Goal: Task Accomplishment & Management: Complete application form

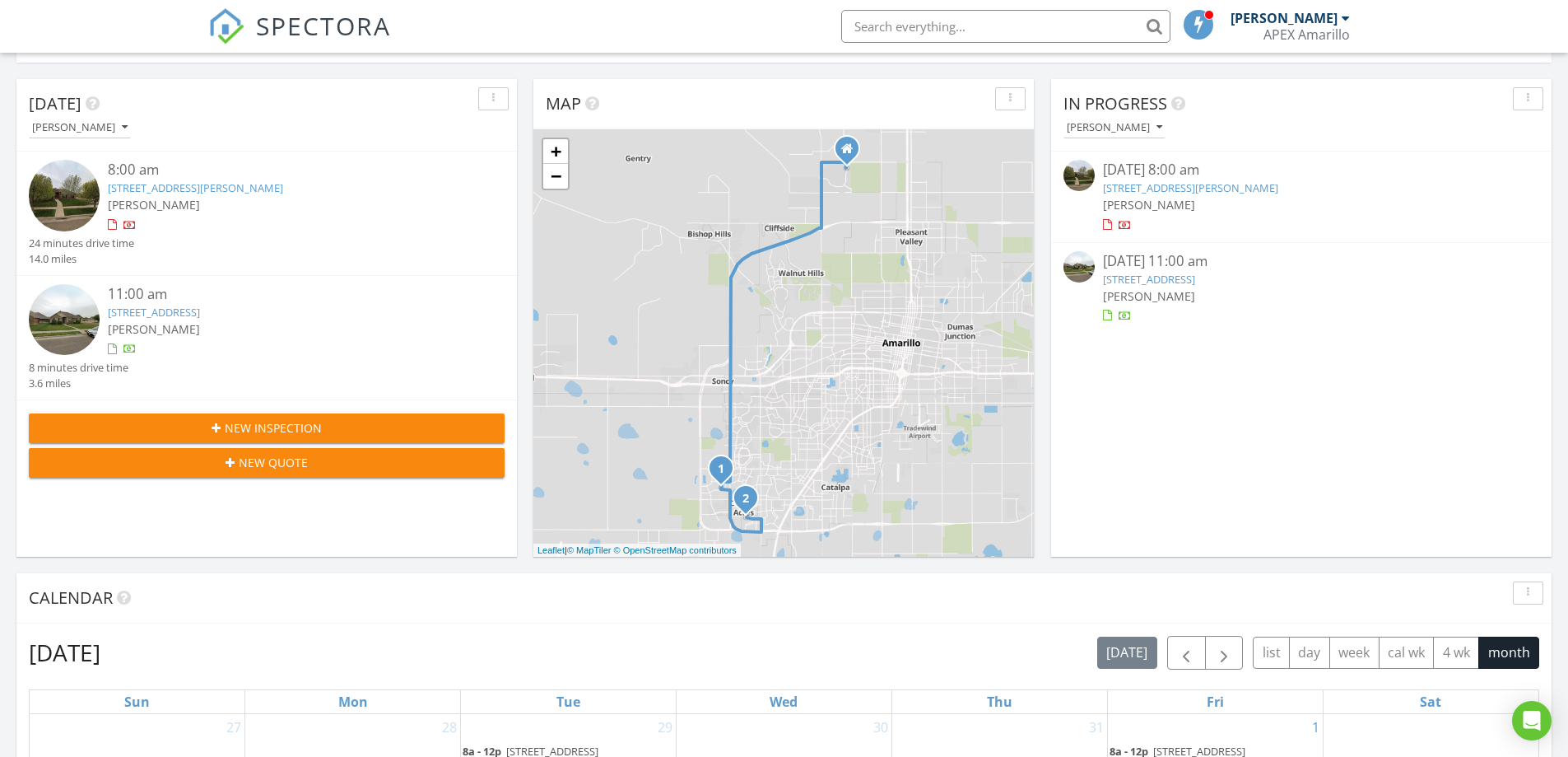
scroll to position [165, 0]
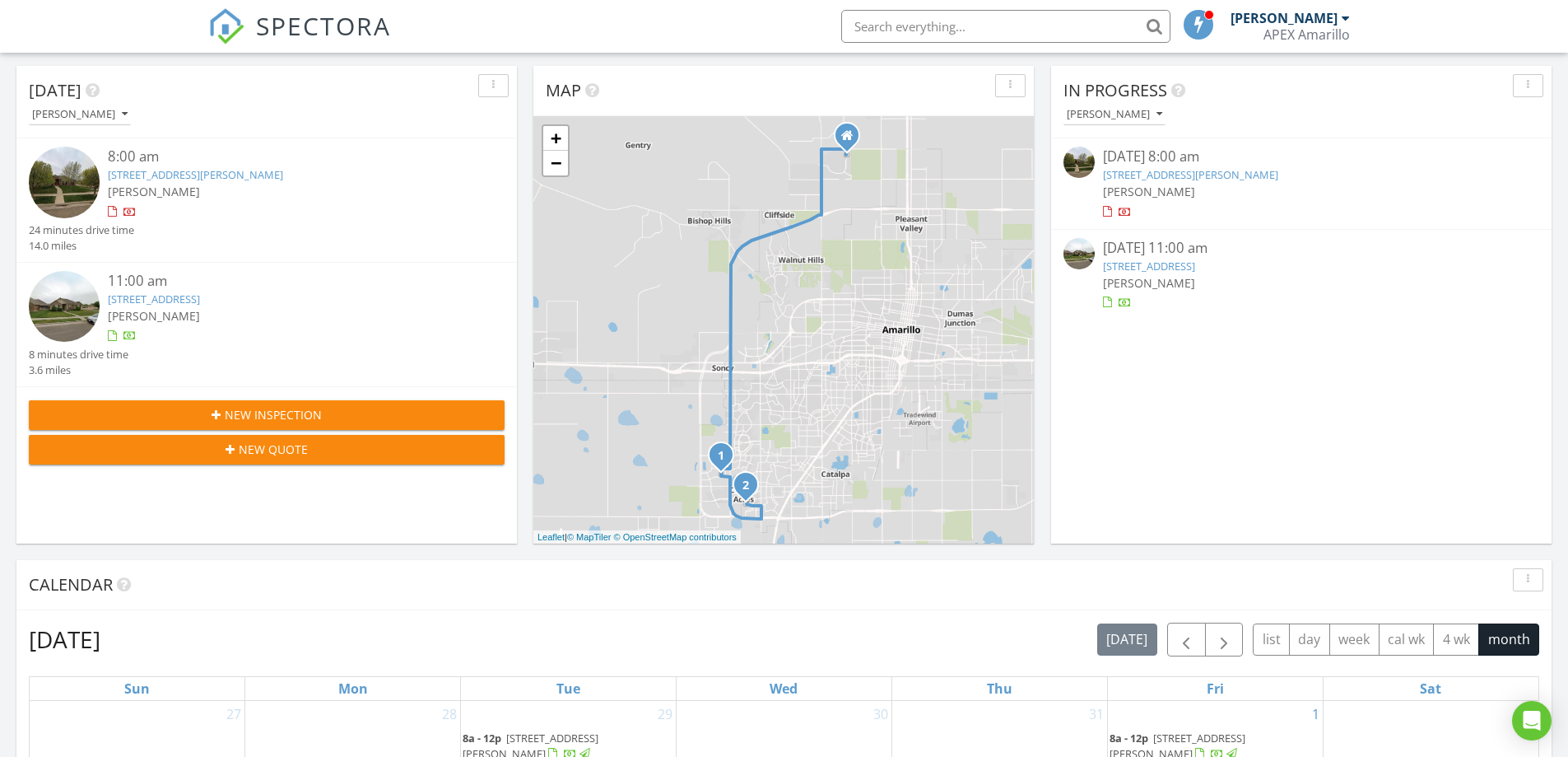
click at [242, 172] on link "[STREET_ADDRESS][PERSON_NAME]" at bounding box center [196, 175] width 176 height 15
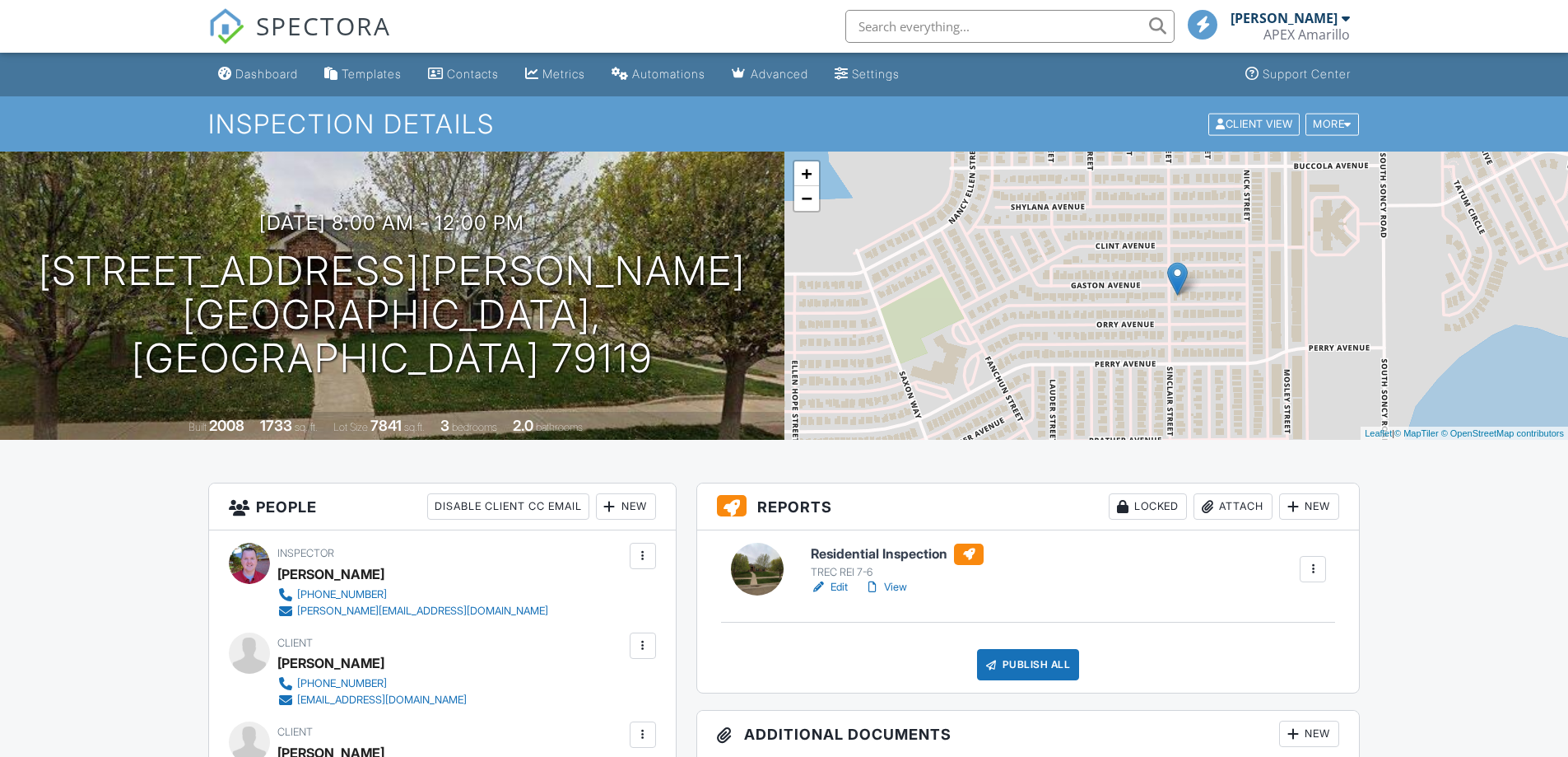
scroll to position [906, 0]
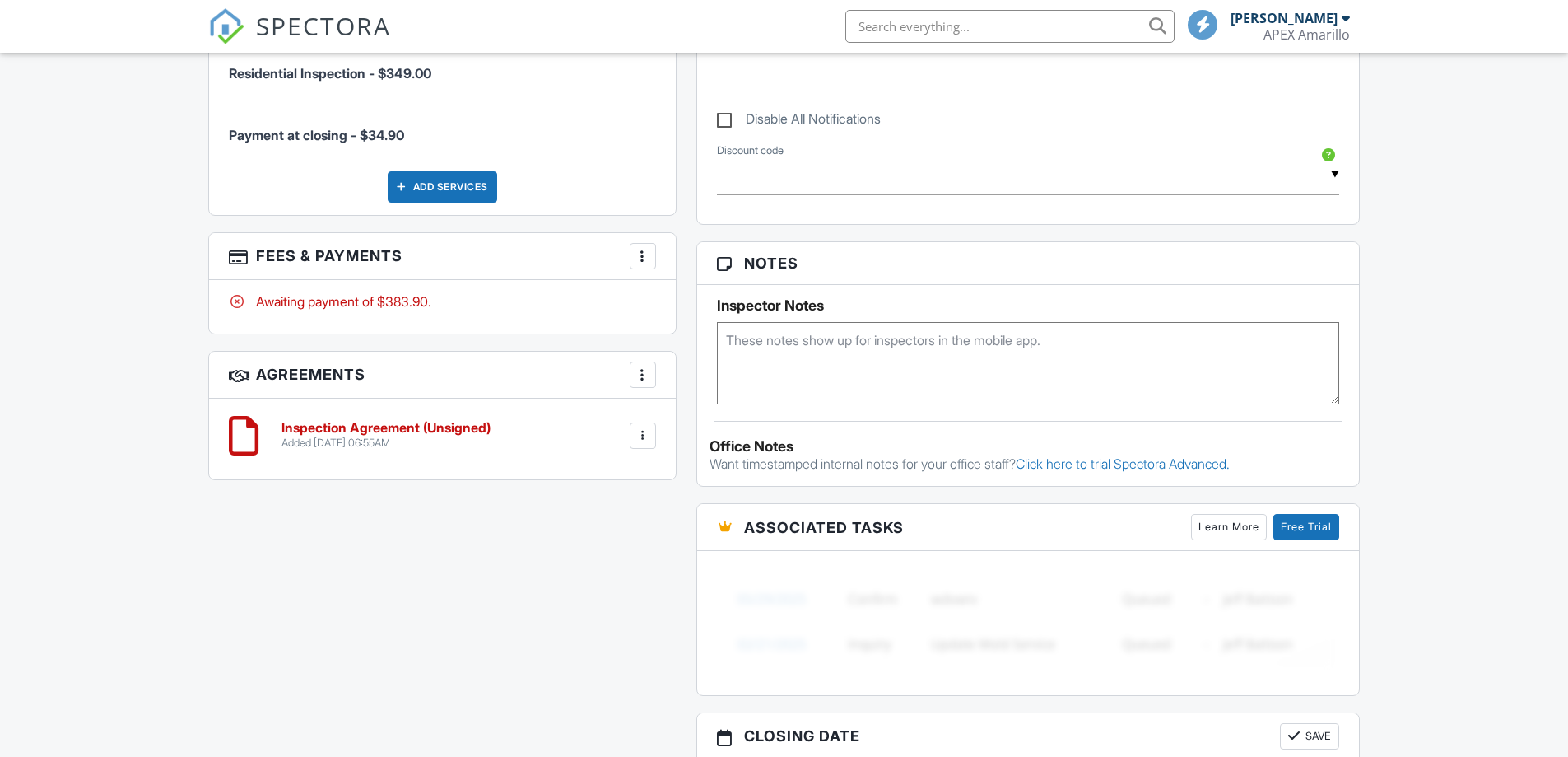
click at [421, 431] on h6 "Inspection Agreement (Unsigned)" at bounding box center [386, 428] width 209 height 15
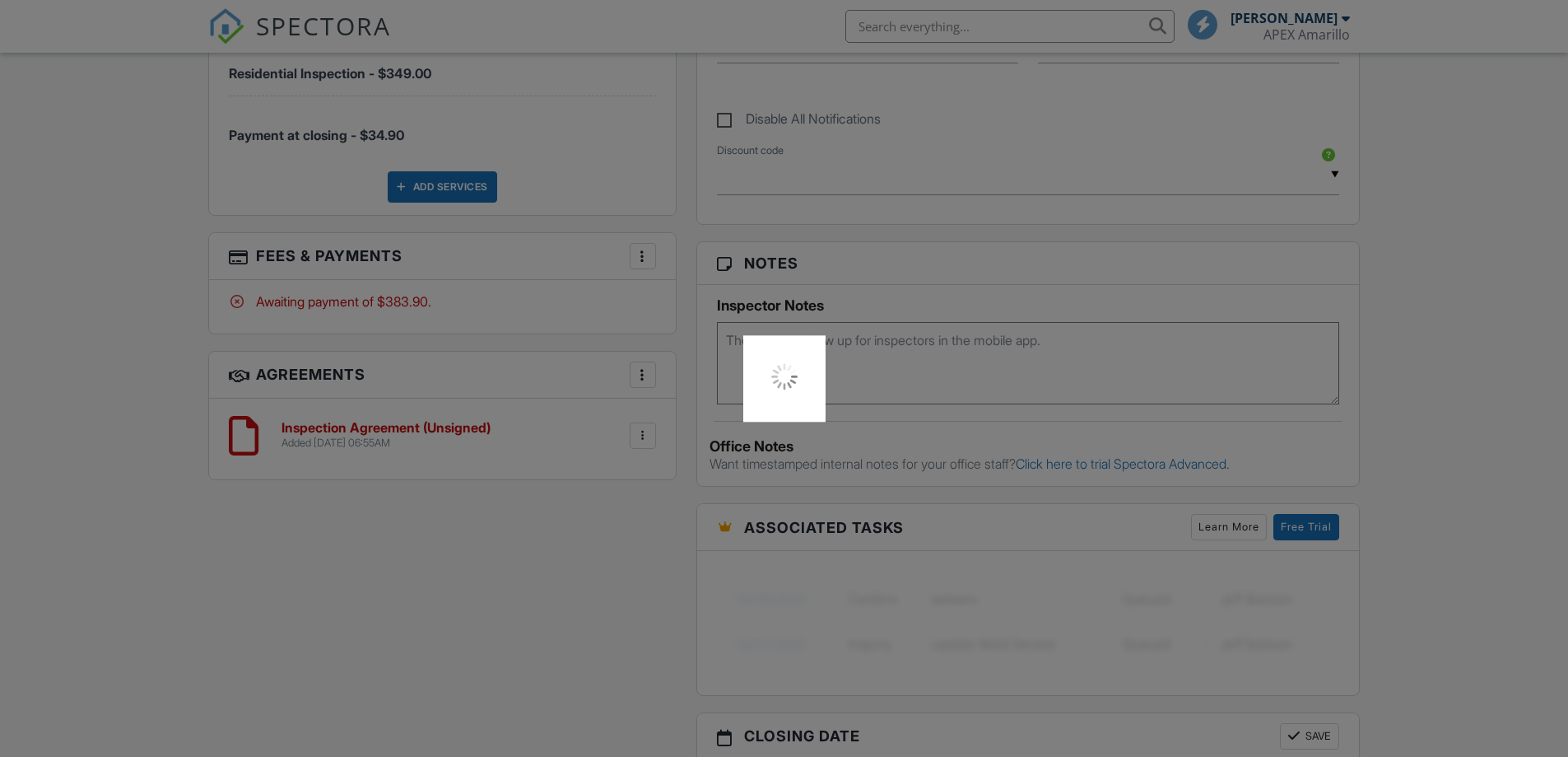
scroll to position [0, 0]
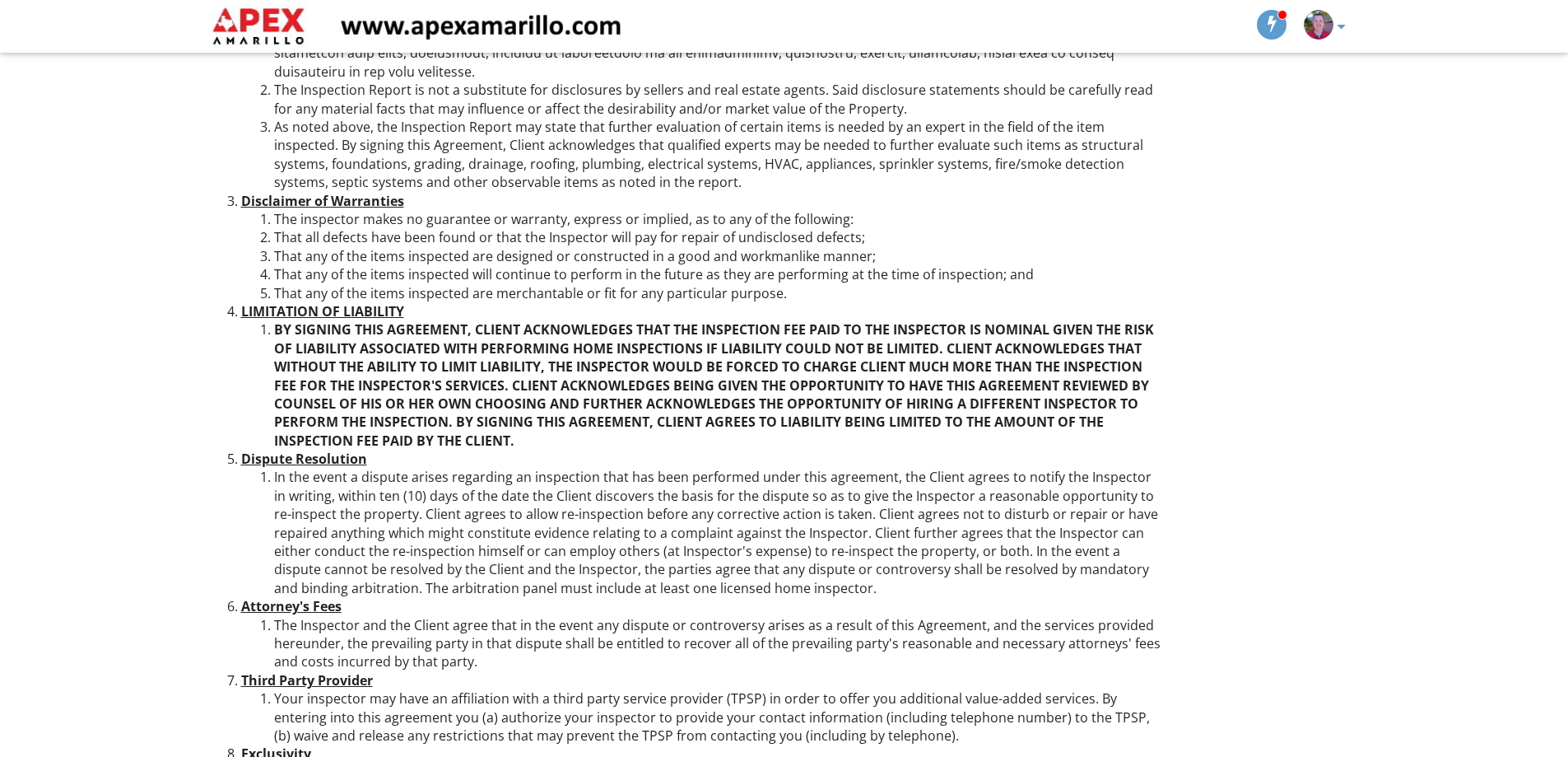
scroll to position [2631, 0]
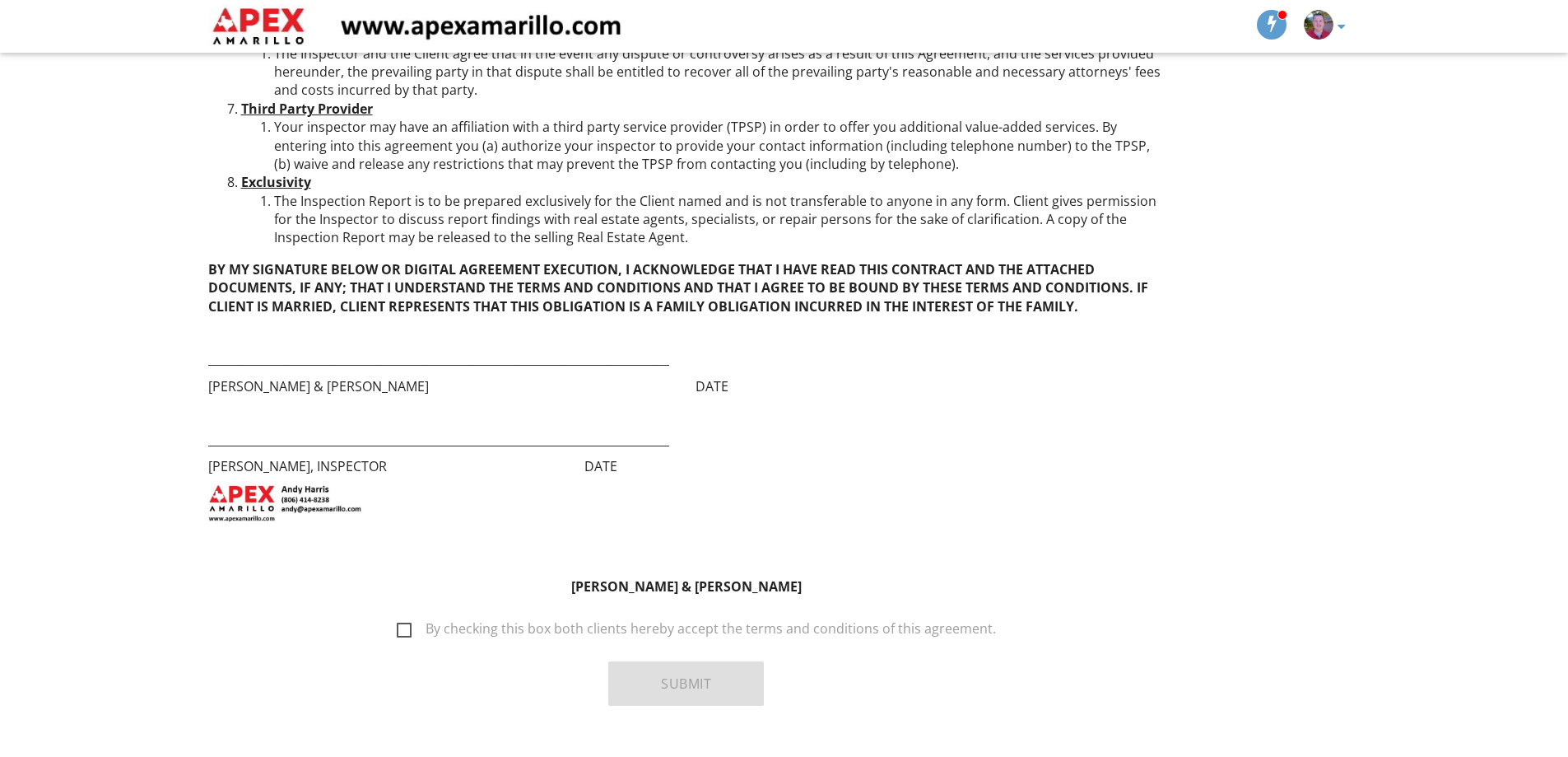
click at [410, 621] on label "By checking this box both clients hereby accept the terms and conditions of thi…" at bounding box center [696, 631] width 599 height 20
click at [398, 616] on input "By checking this box both clients hereby accept the terms and conditions of thi…" at bounding box center [392, 622] width 11 height 11
checkbox input "true"
click at [672, 661] on button "Submit" at bounding box center [686, 683] width 156 height 45
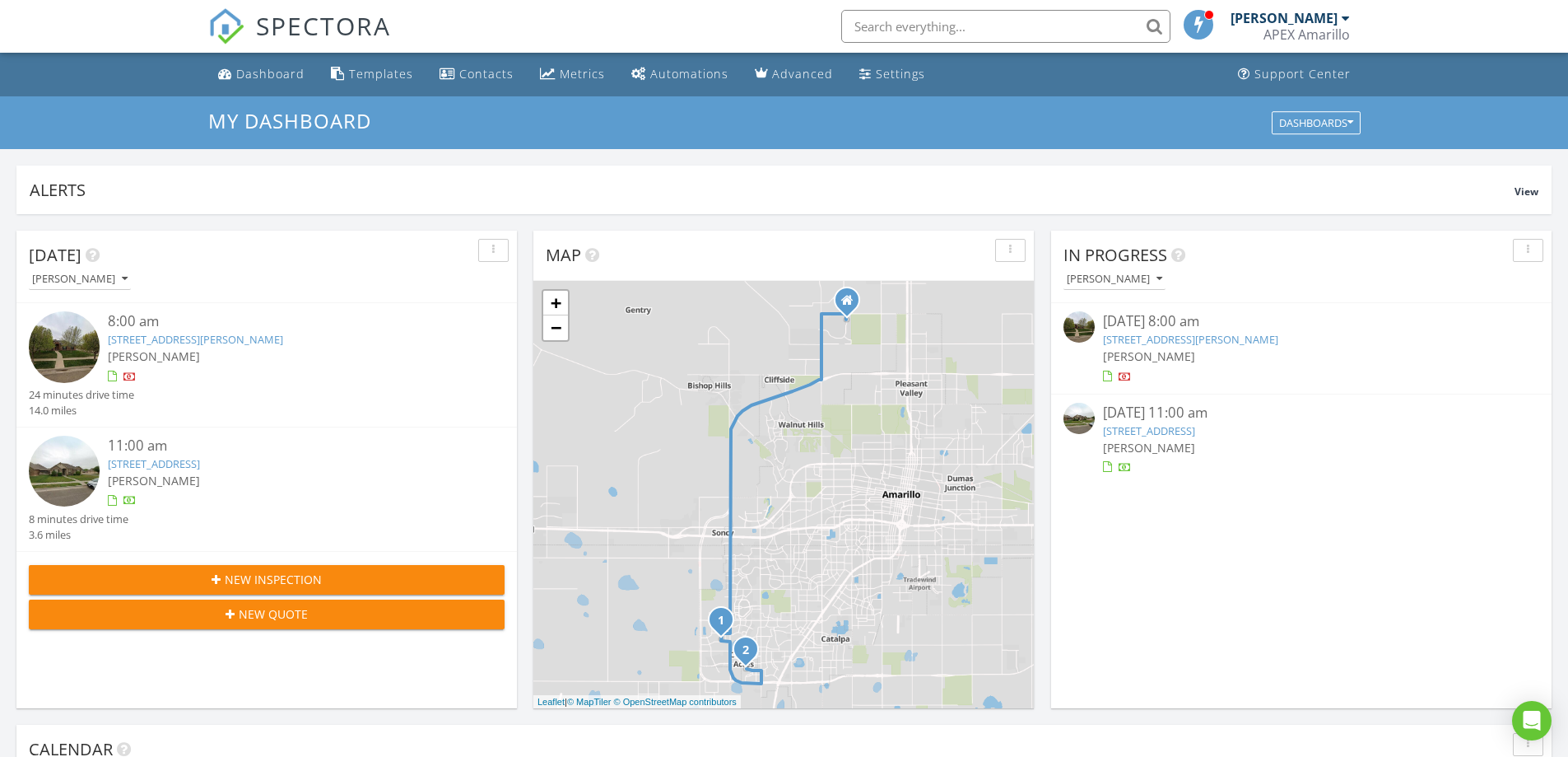
scroll to position [8, 8]
